Goal: Information Seeking & Learning: Check status

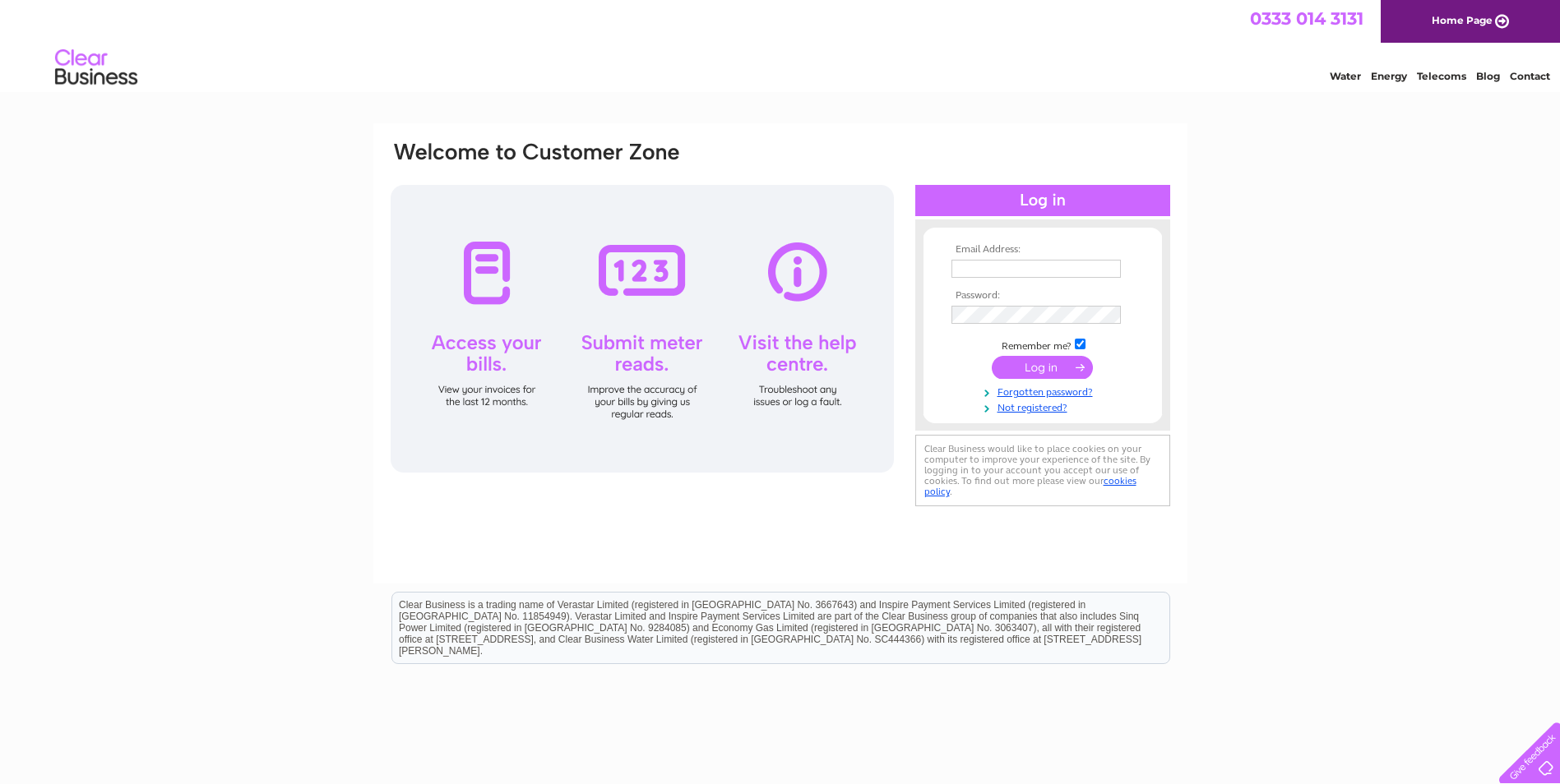
type input "nigelfletcher@fcbroofing.co.uk"
click at [1037, 363] on input "submit" at bounding box center [1042, 367] width 101 height 23
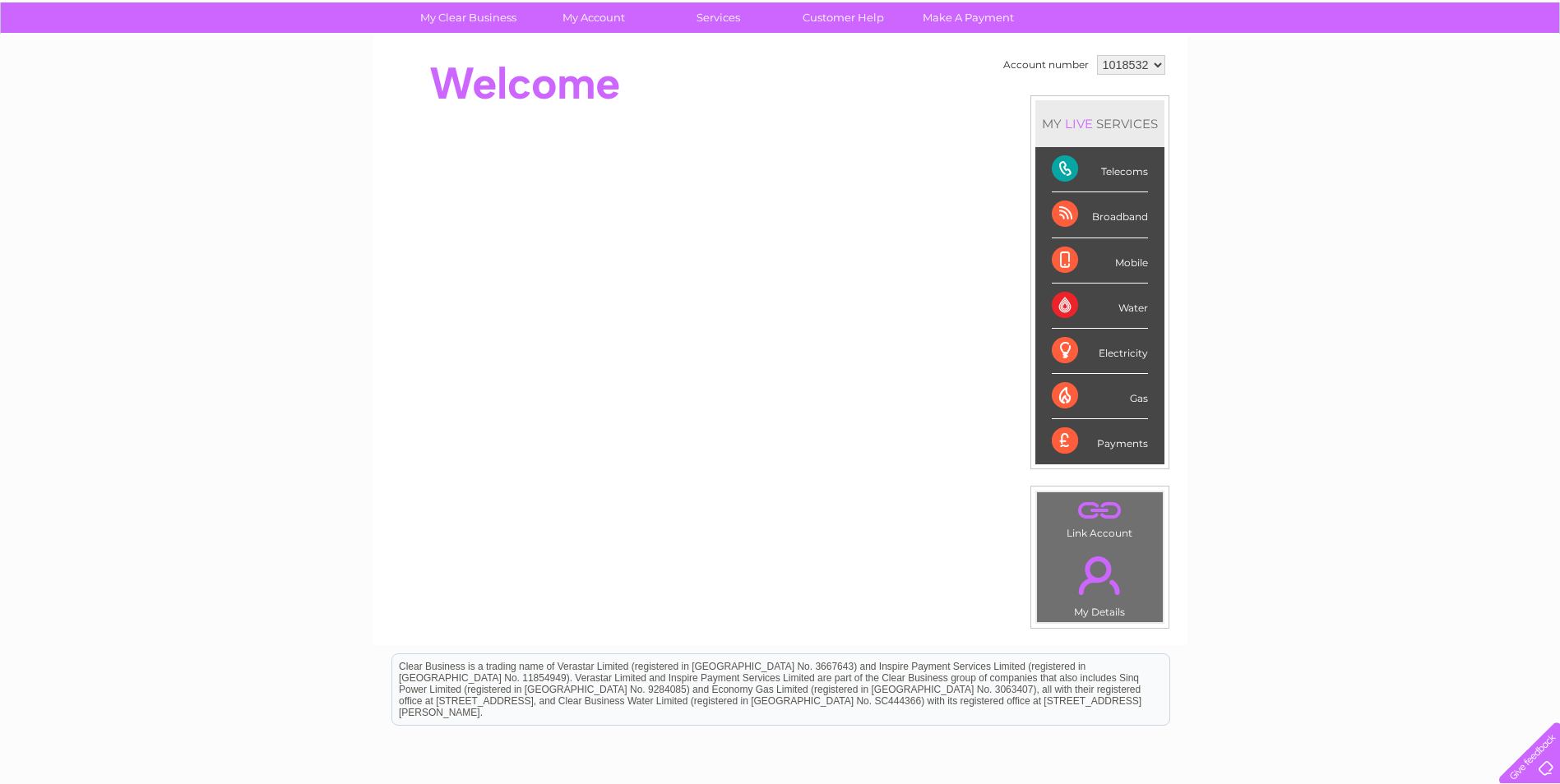
scroll to position [111, 0]
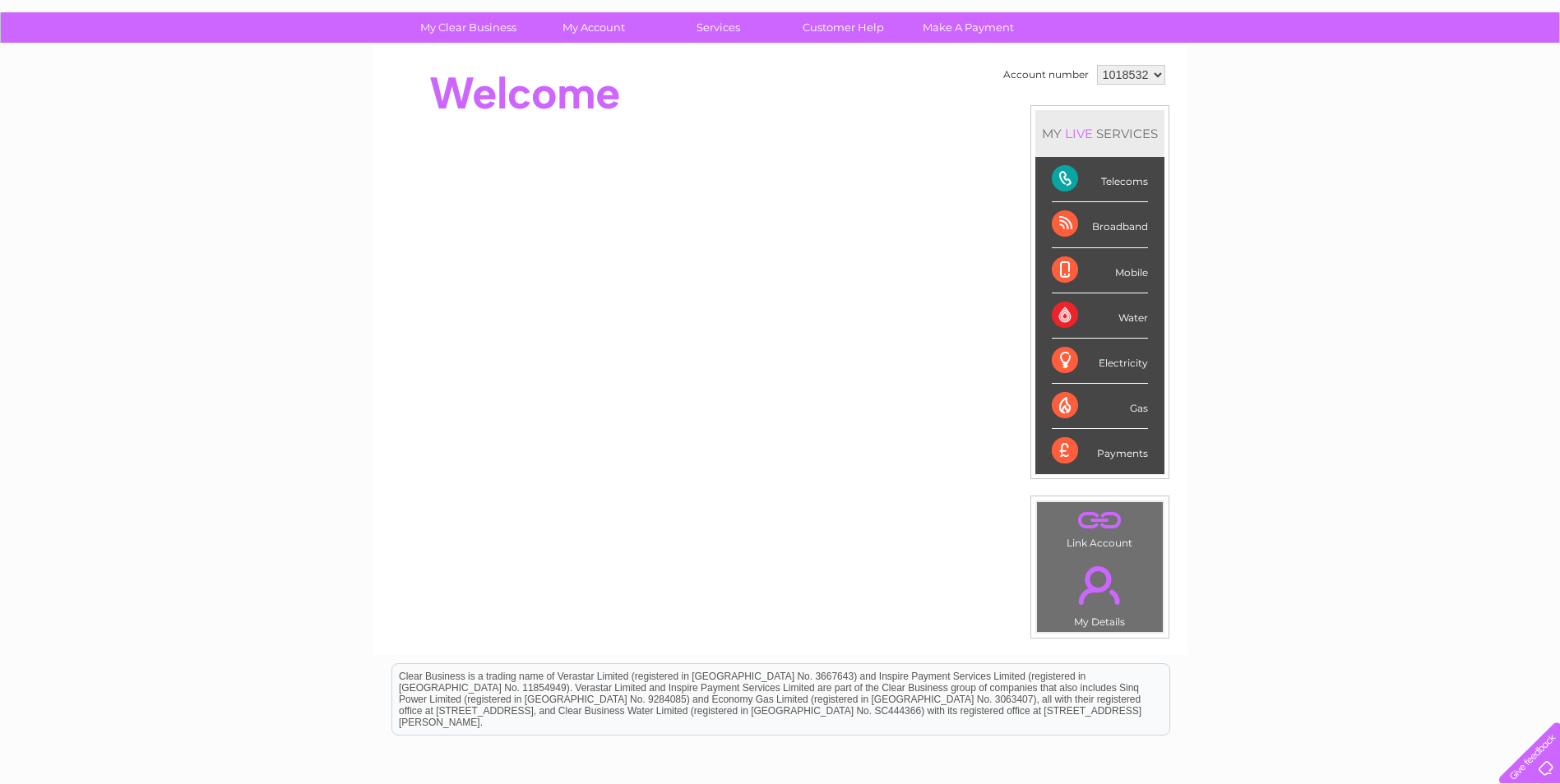
click at [1062, 177] on div "Telecoms" at bounding box center [1100, 180] width 96 height 45
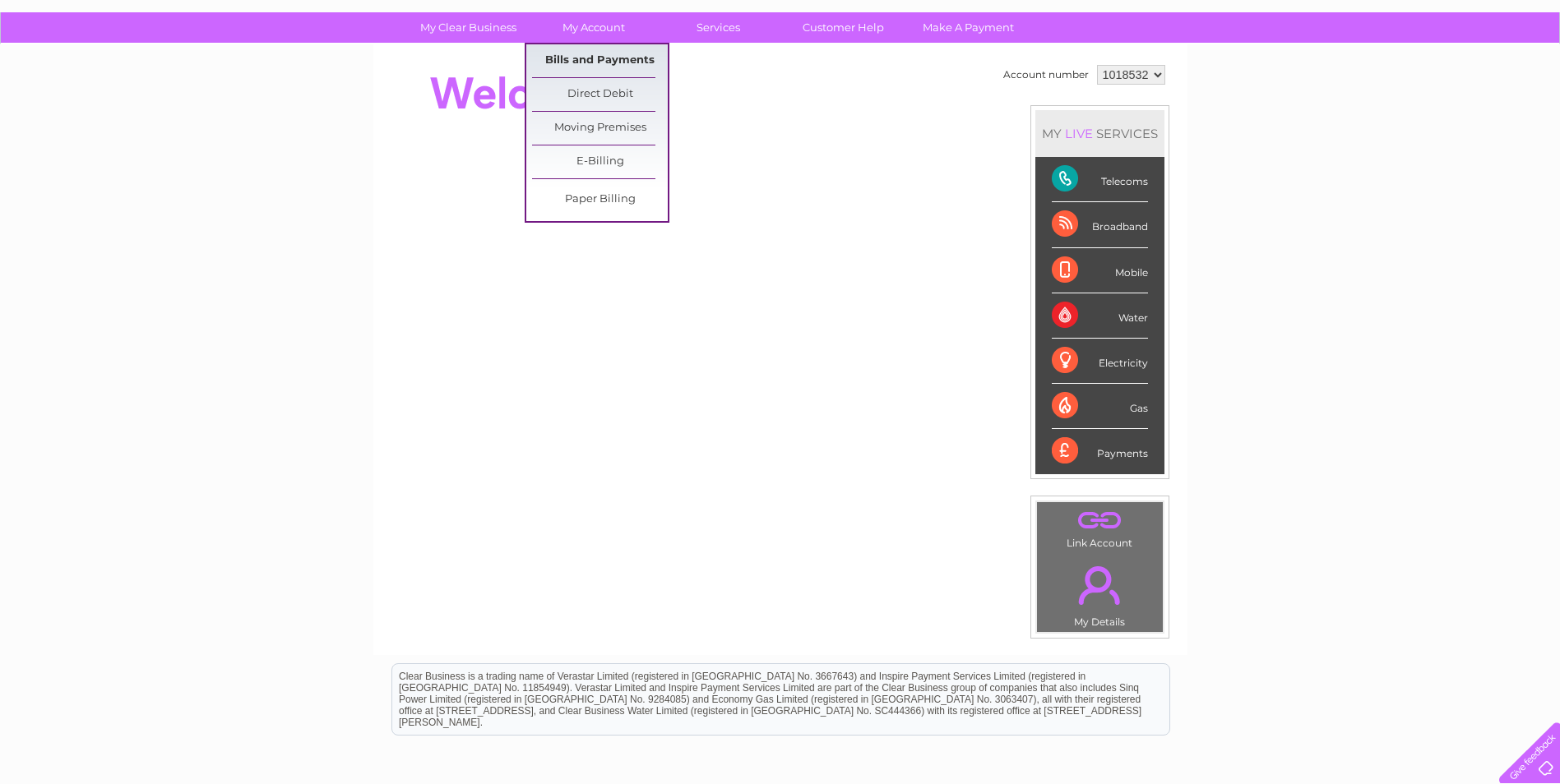
click at [588, 60] on link "Bills and Payments" at bounding box center [599, 61] width 135 height 33
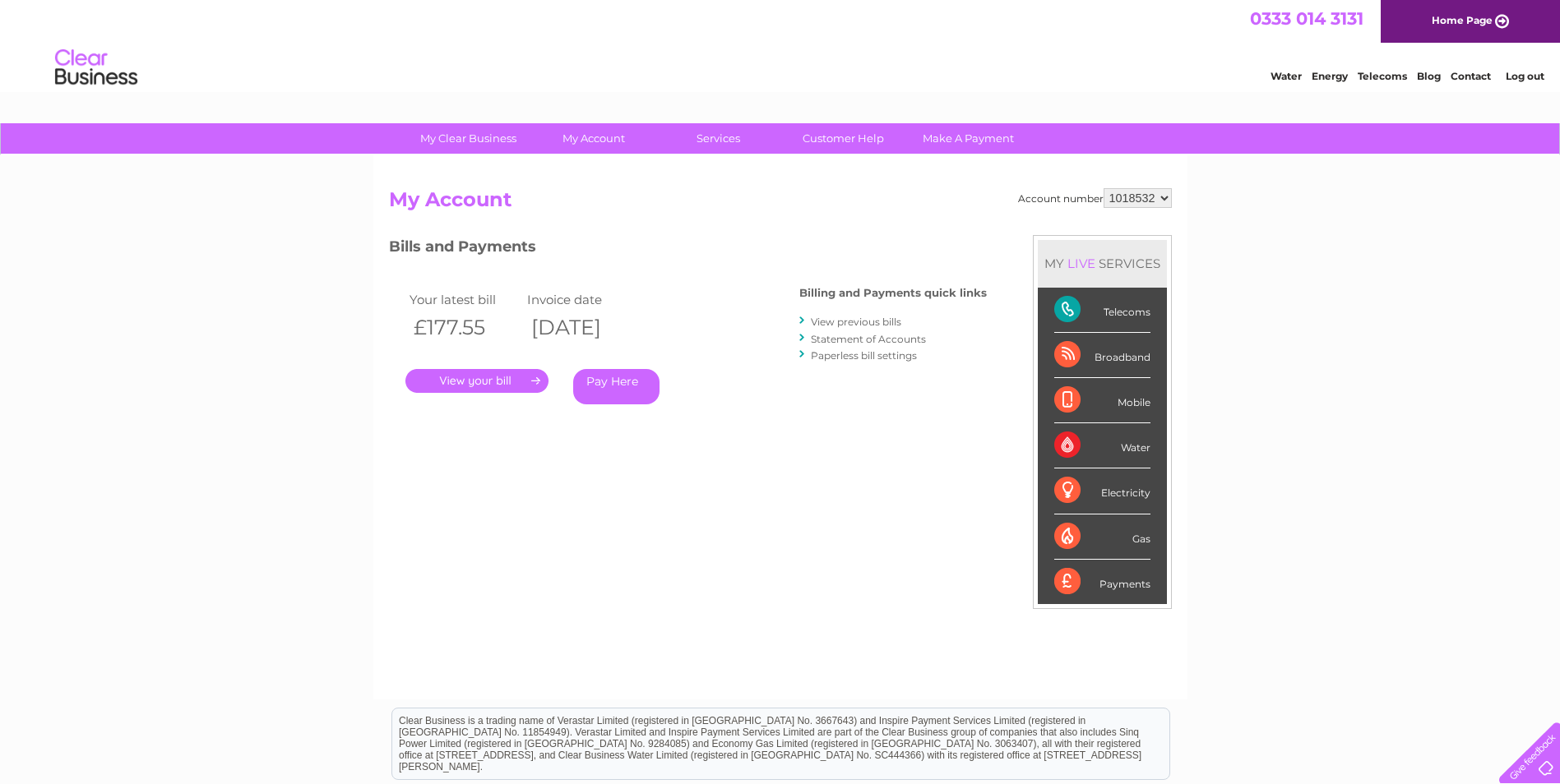
click at [532, 384] on link "." at bounding box center [477, 381] width 143 height 24
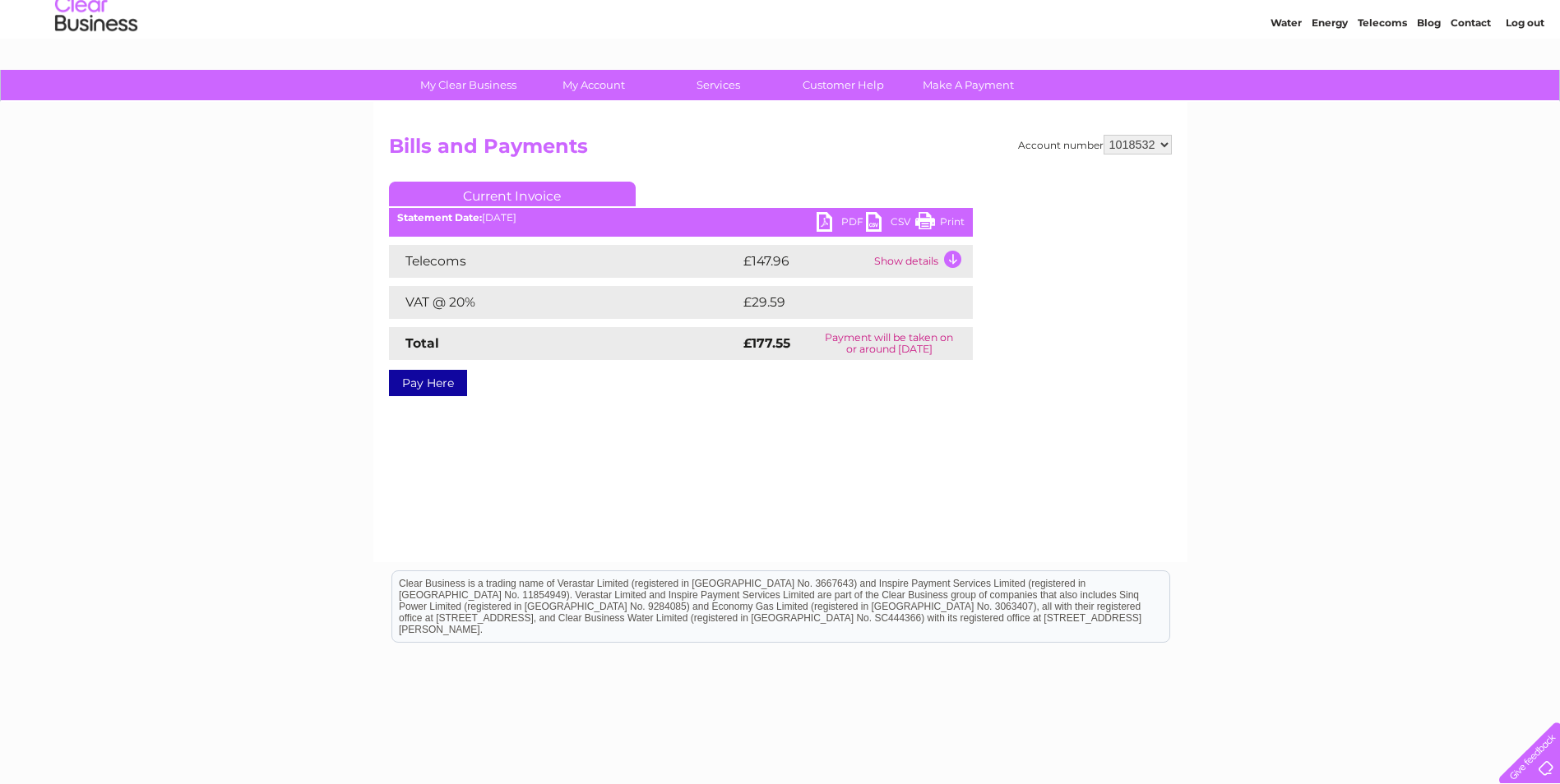
scroll to position [82, 0]
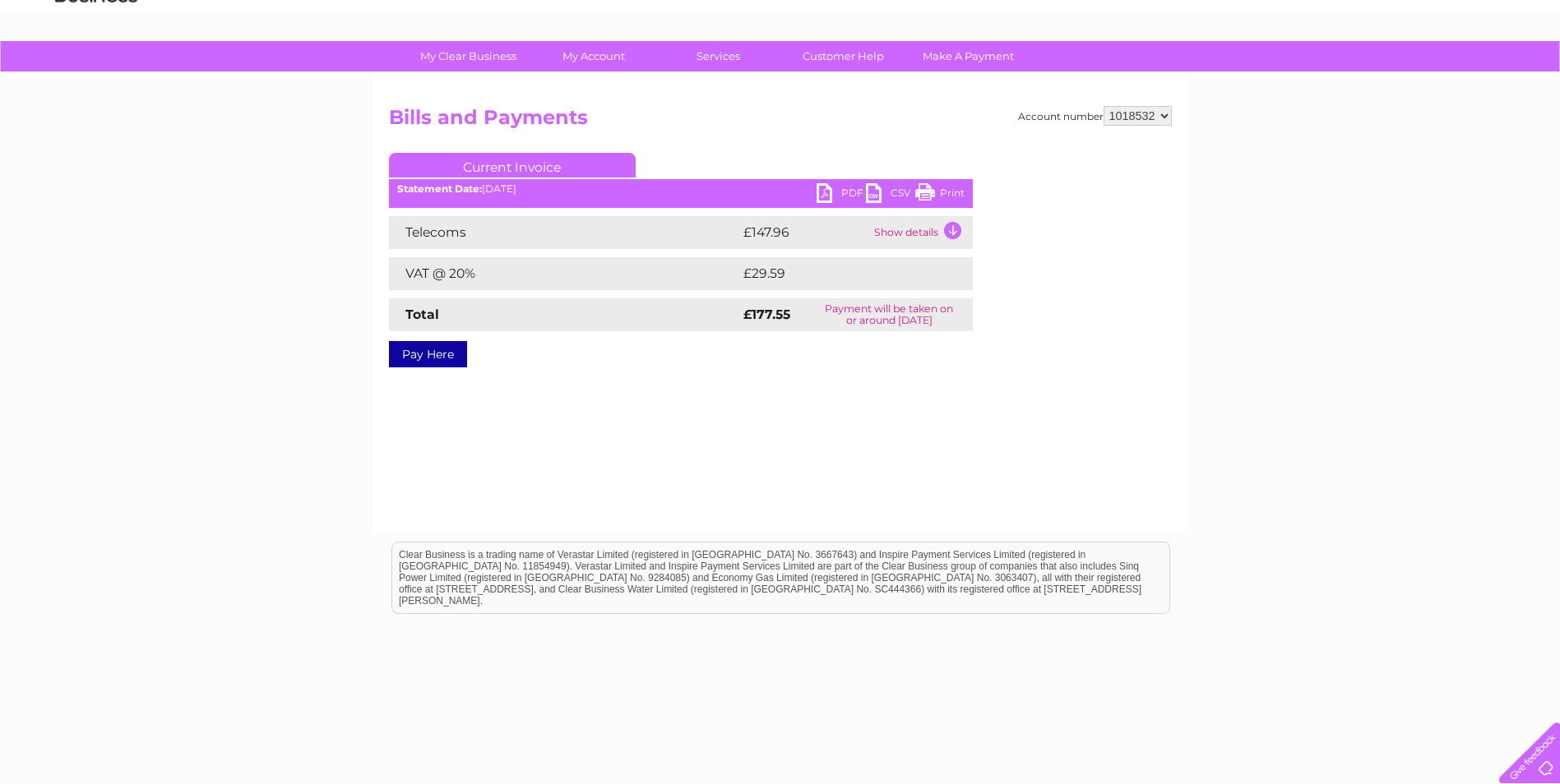
click at [951, 230] on td "Show details" at bounding box center [921, 232] width 103 height 33
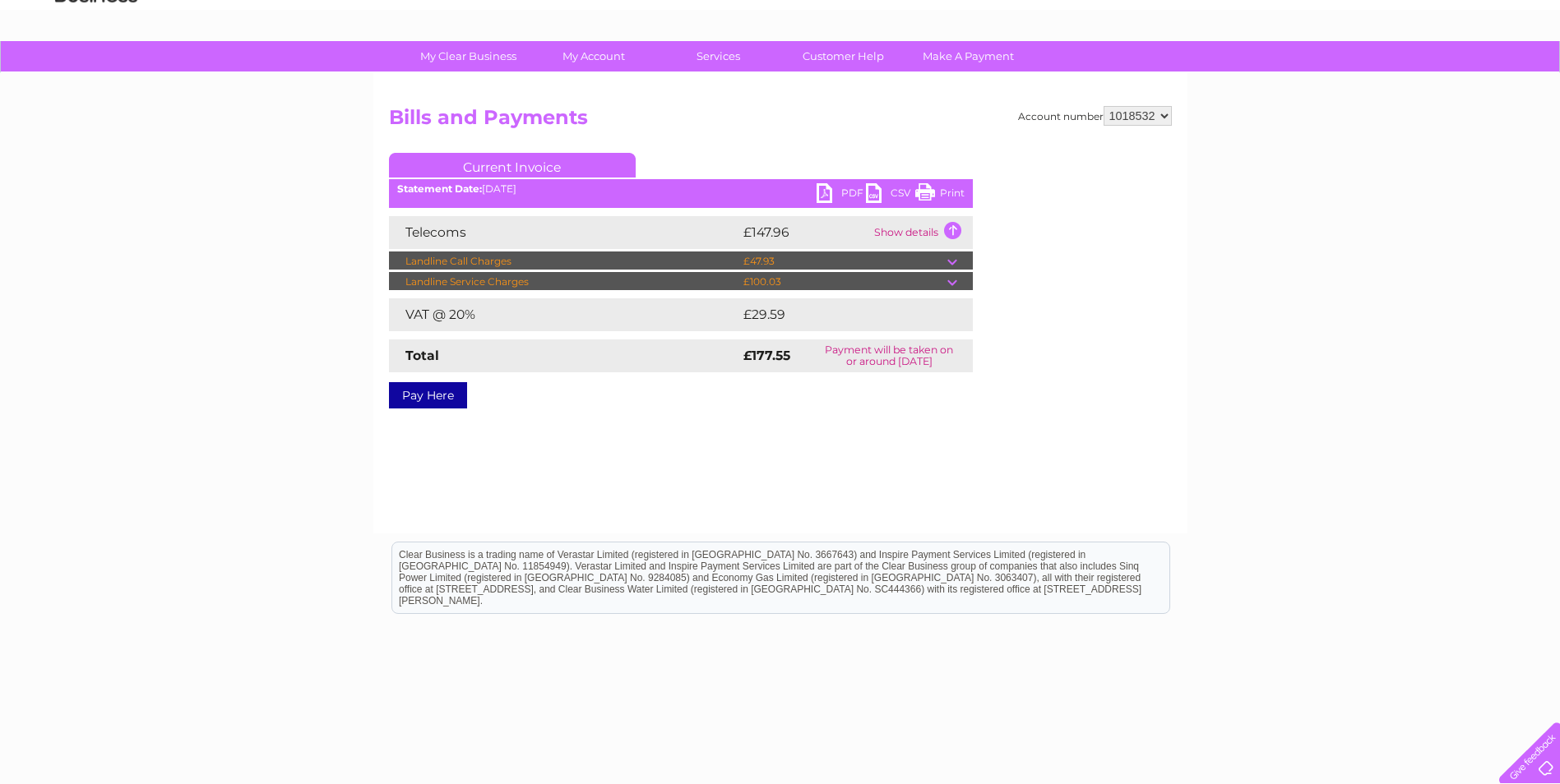
click at [958, 260] on td at bounding box center [960, 261] width 25 height 19
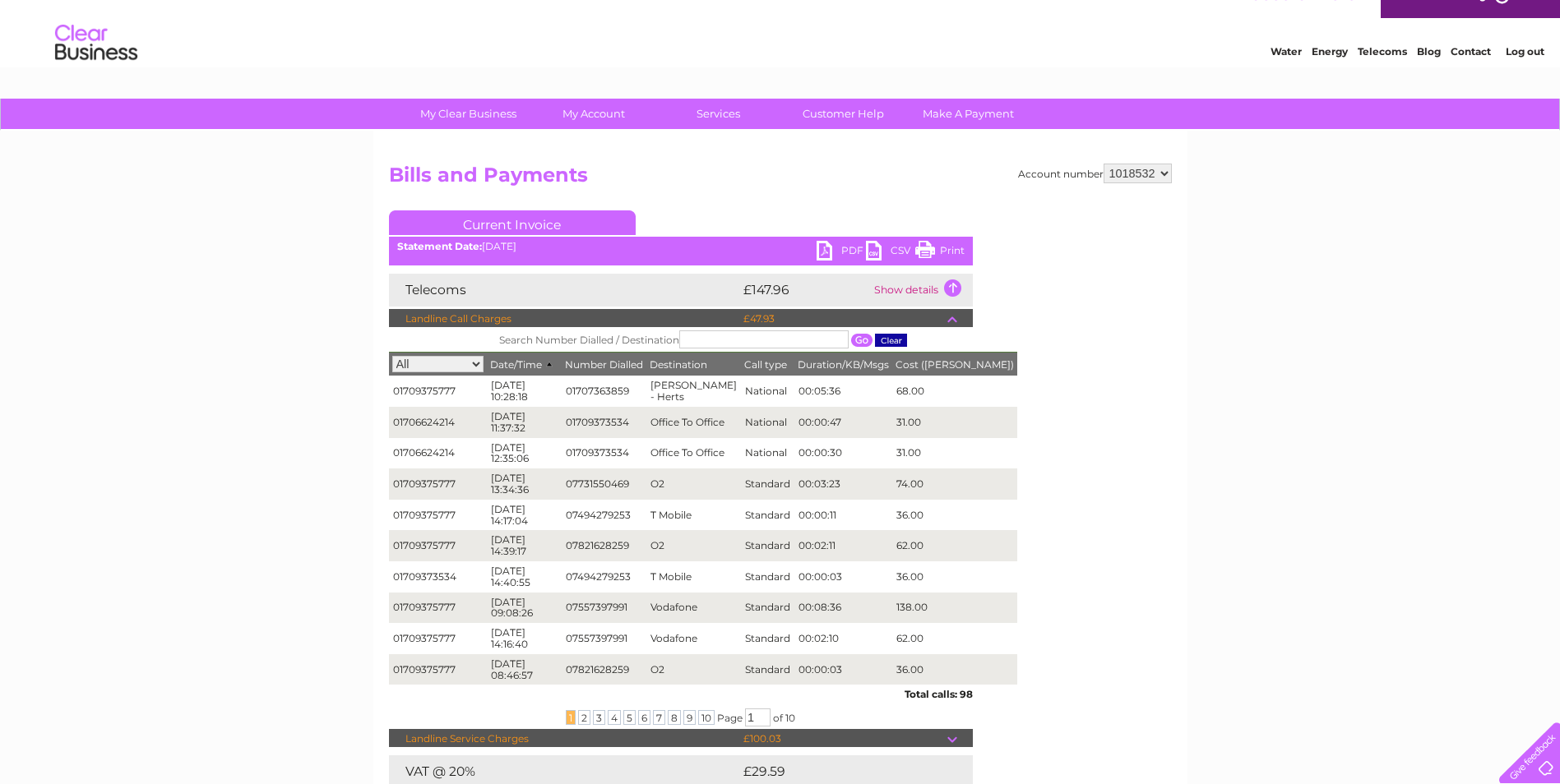
scroll to position [0, 0]
